Goal: Information Seeking & Learning: Learn about a topic

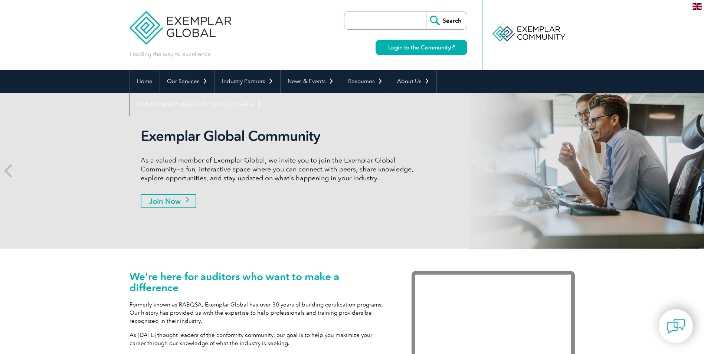
click at [173, 203] on link "Join Now" at bounding box center [169, 201] width 56 height 14
click at [428, 46] on link "Login to the Community" at bounding box center [422, 48] width 92 height 16
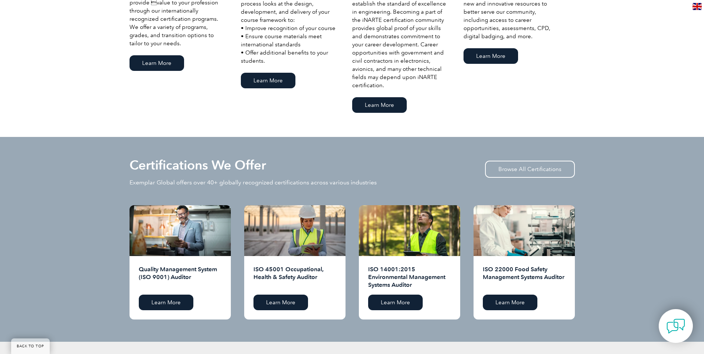
scroll to position [705, 0]
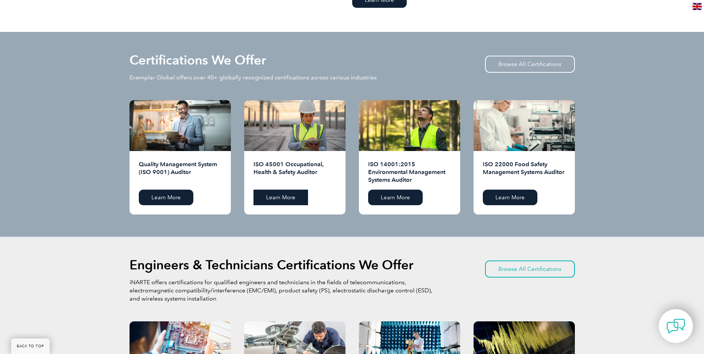
click at [283, 199] on link "Learn More" at bounding box center [280, 198] width 55 height 16
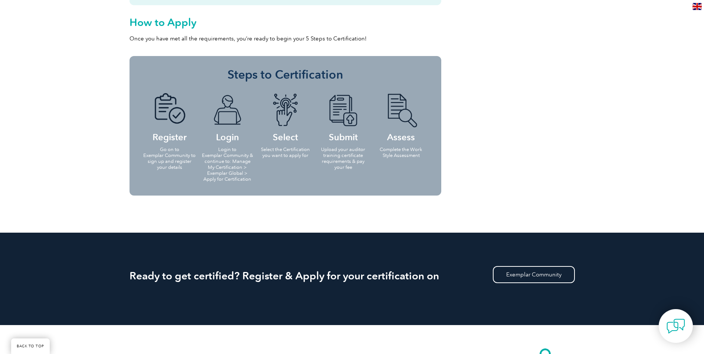
scroll to position [705, 0]
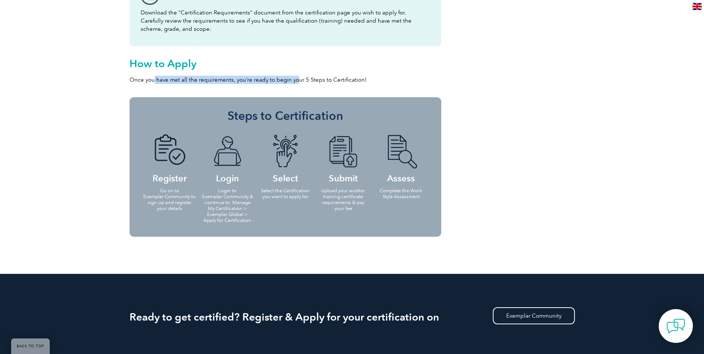
drag, startPoint x: 153, startPoint y: 77, endPoint x: 297, endPoint y: 92, distance: 144.4
drag, startPoint x: 297, startPoint y: 92, endPoint x: 308, endPoint y: 92, distance: 11.2
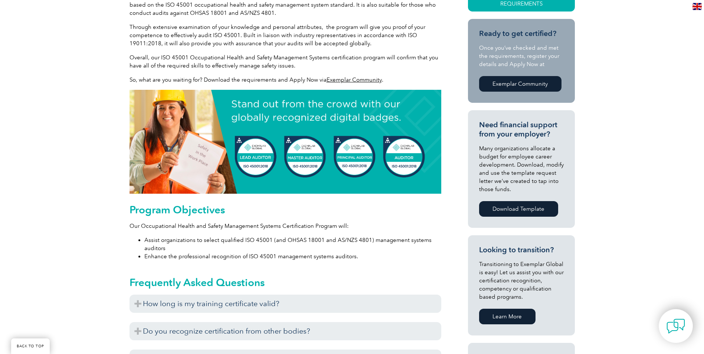
scroll to position [0, 0]
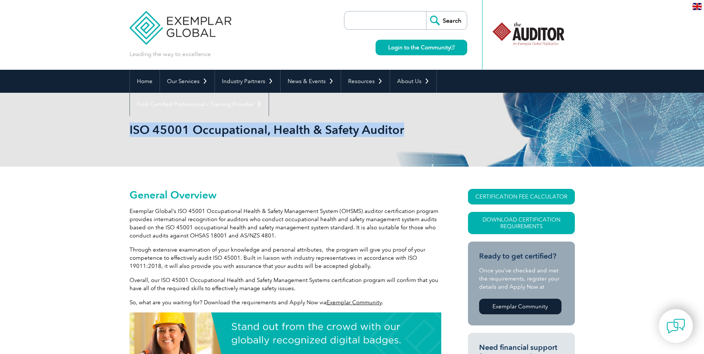
drag, startPoint x: 413, startPoint y: 130, endPoint x: 130, endPoint y: 125, distance: 283.9
click at [130, 125] on h1 "ISO 45001 Occupational, Health & Safety Auditor" at bounding box center [272, 129] width 285 height 14
